Goal: Use online tool/utility: Use online tool/utility

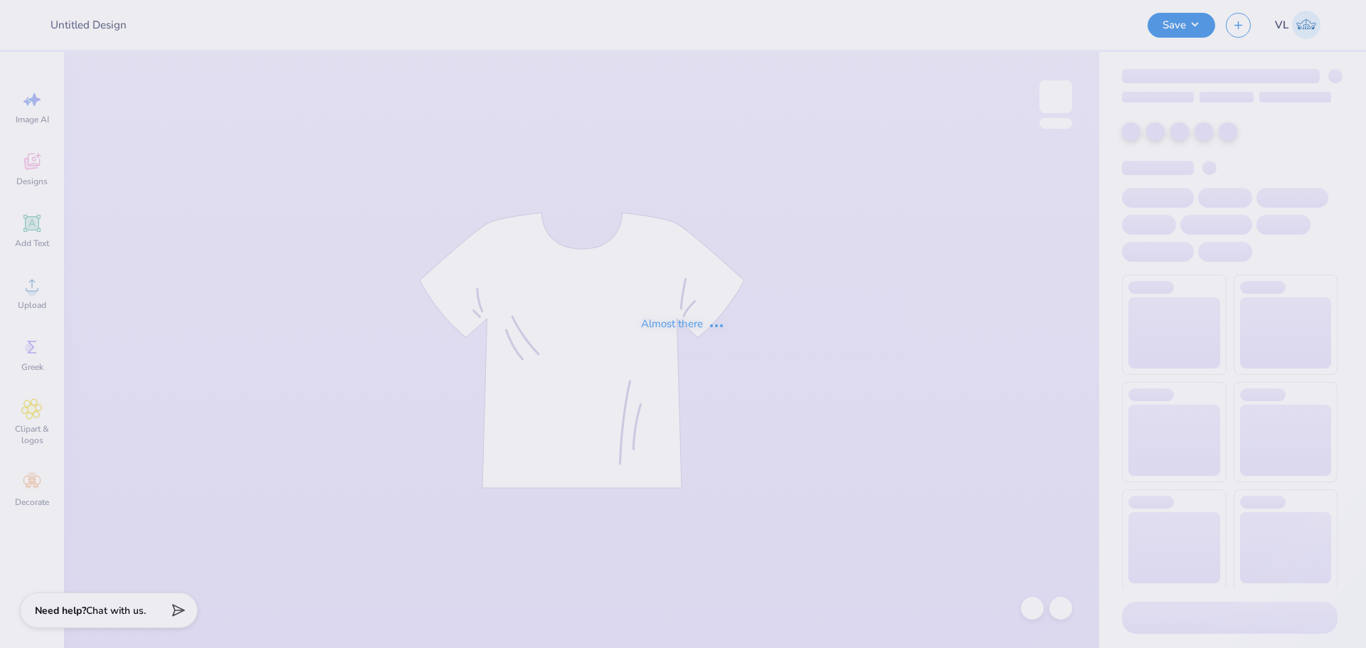
type input "WIB"
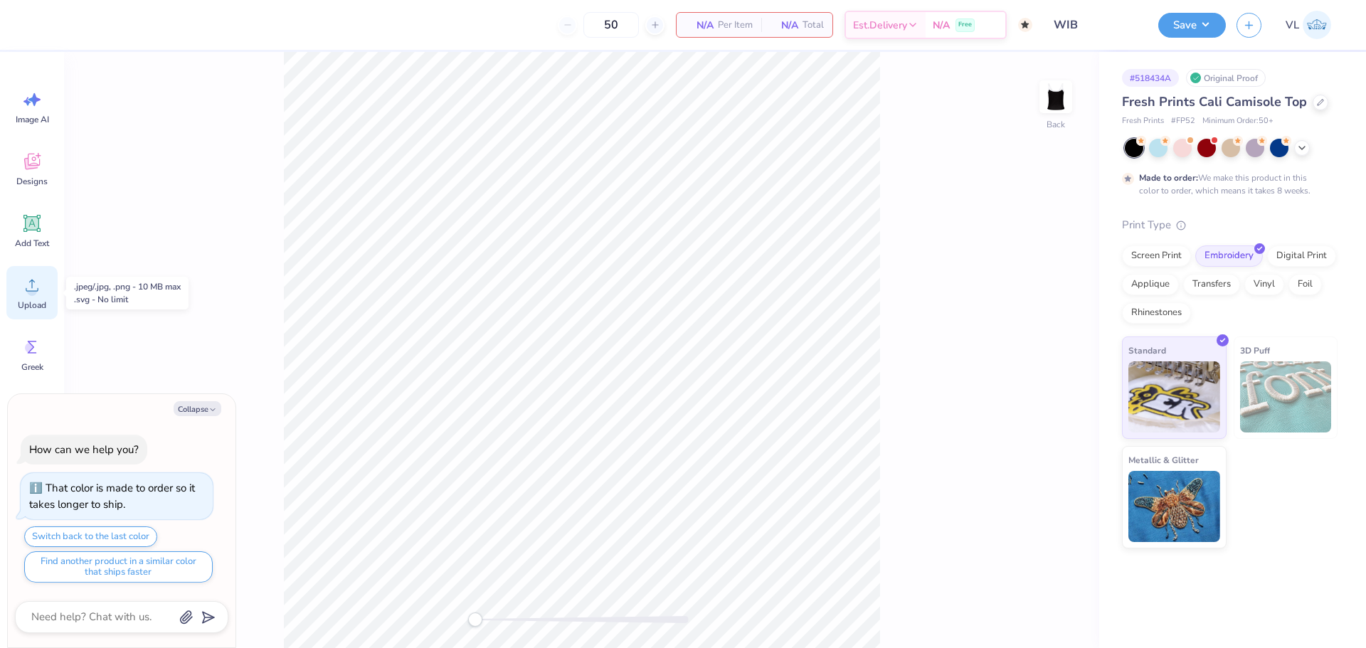
click at [39, 277] on icon at bounding box center [31, 285] width 21 height 21
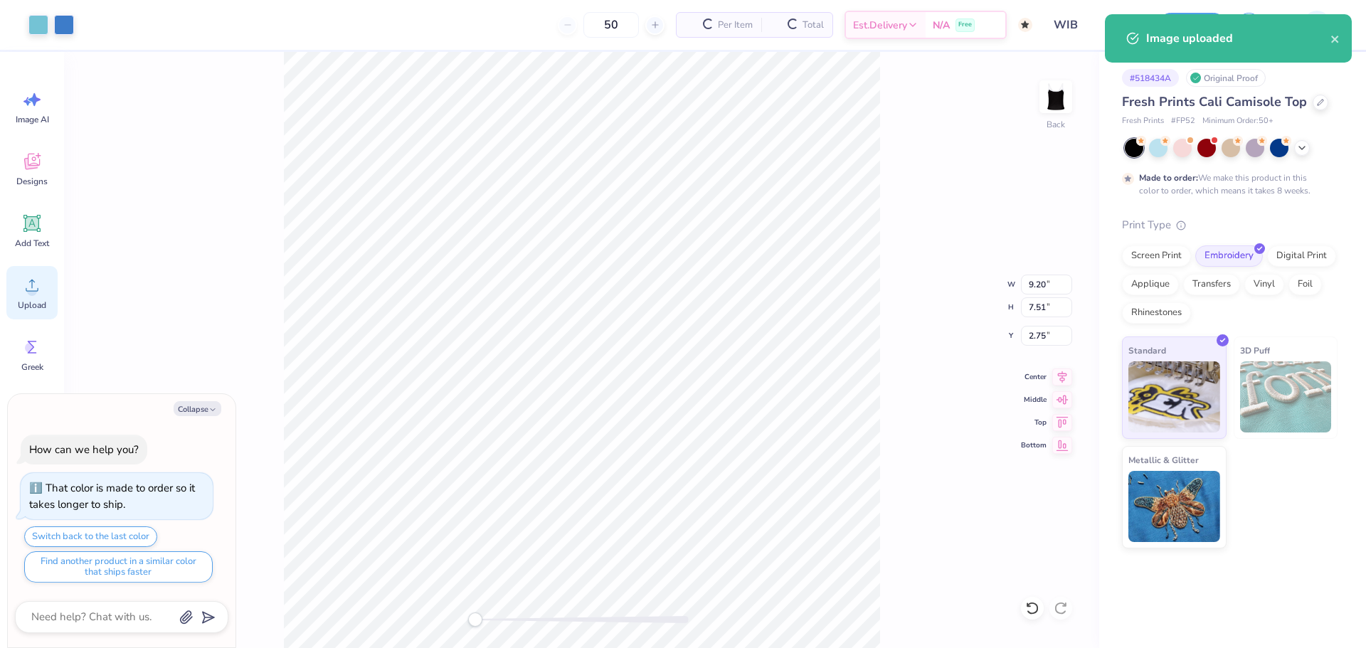
type textarea "x"
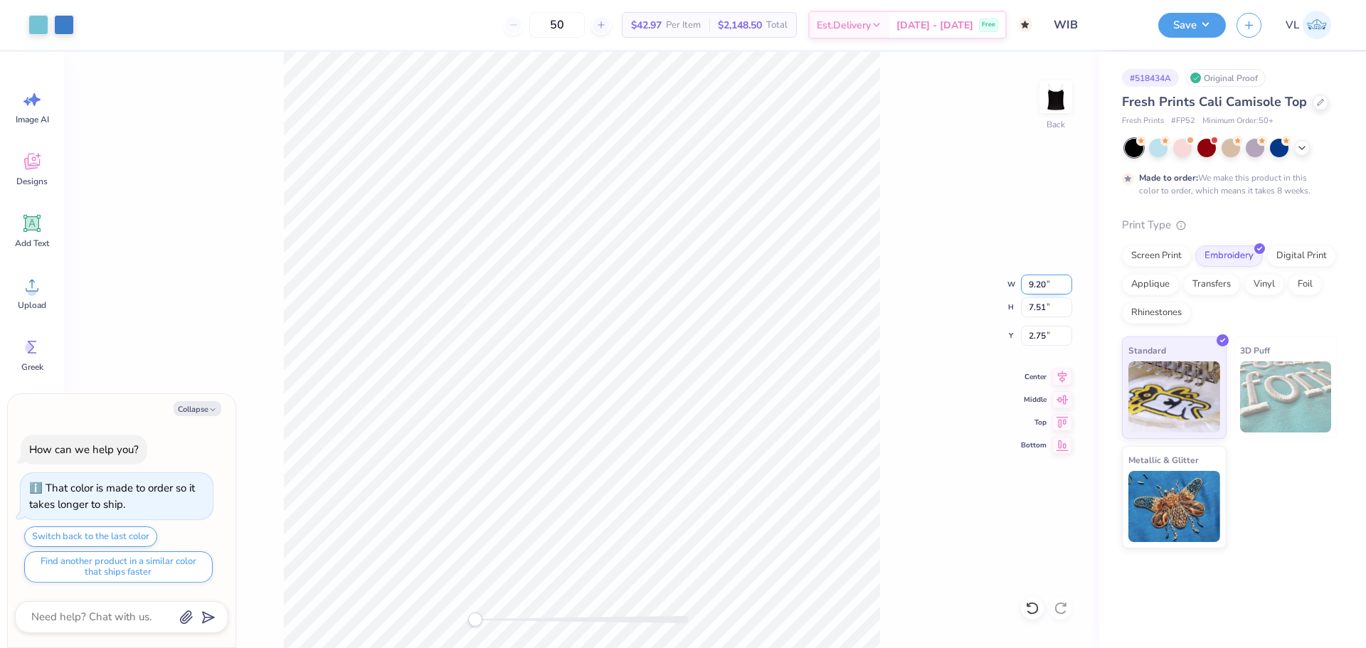
click at [1045, 287] on input "9.20" at bounding box center [1046, 285] width 51 height 20
type input "9"
type textarea "x"
type input "9.00"
type input "7.34"
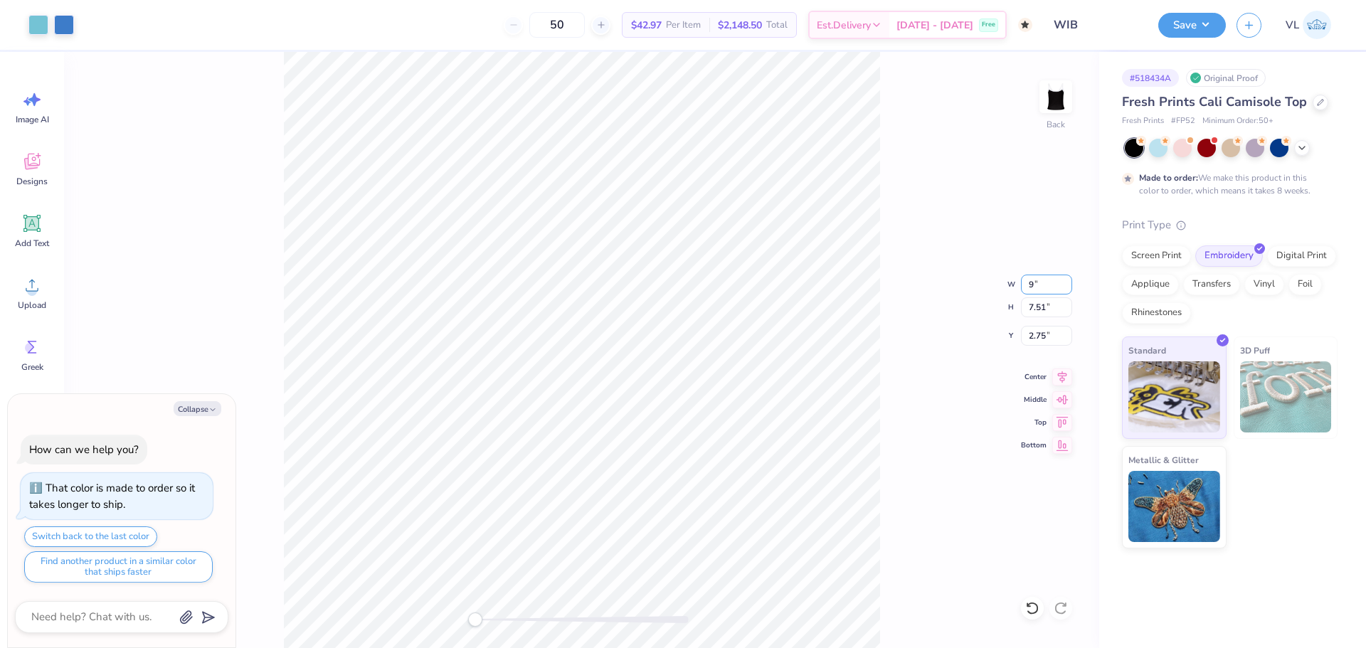
type input "2.83"
type textarea "x"
